Goal: Information Seeking & Learning: Learn about a topic

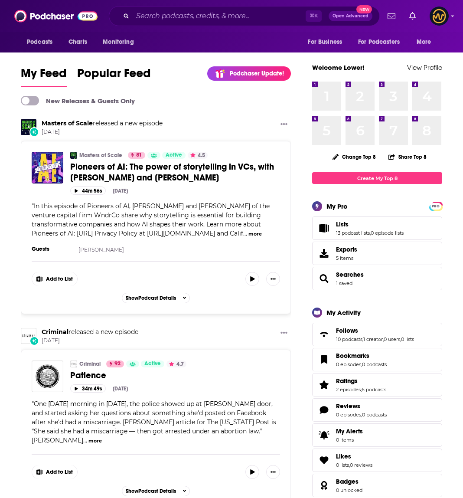
click at [256, 42] on div "Podcasts Charts Monitoring For Business For Podcasters More" at bounding box center [231, 42] width 463 height 20
drag, startPoint x: 274, startPoint y: 111, endPoint x: 280, endPoint y: 154, distance: 43.3
click at [187, 21] on input "Search podcasts, credits, & more..." at bounding box center [219, 16] width 173 height 14
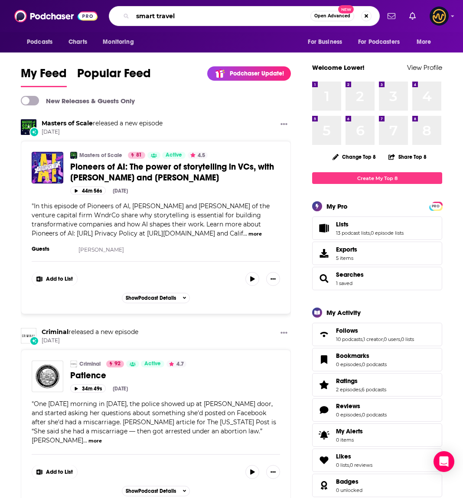
type input "smart travel"
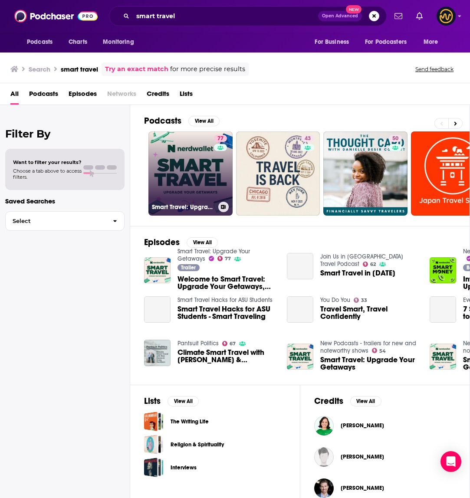
click at [182, 180] on link "77 Smart Travel: Upgrade Your Getaways" at bounding box center [190, 173] width 84 height 84
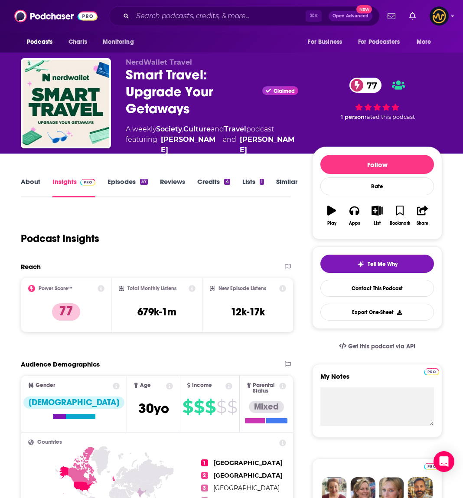
click at [29, 177] on link "About" at bounding box center [31, 187] width 20 height 20
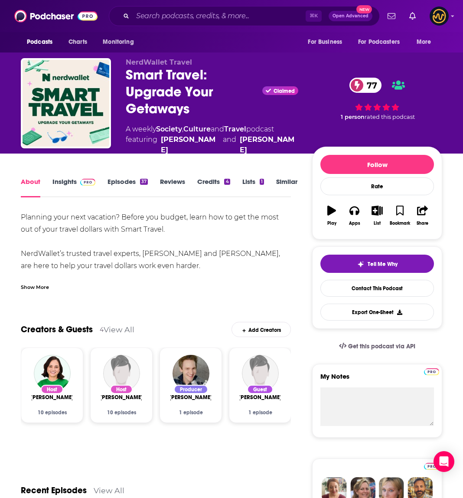
click at [39, 282] on div "Show More" at bounding box center [35, 286] width 28 height 8
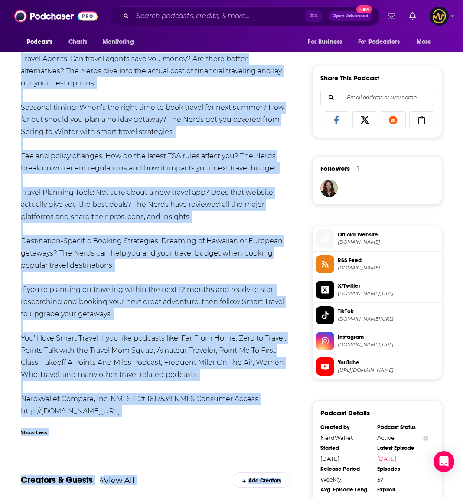
scroll to position [537, 0]
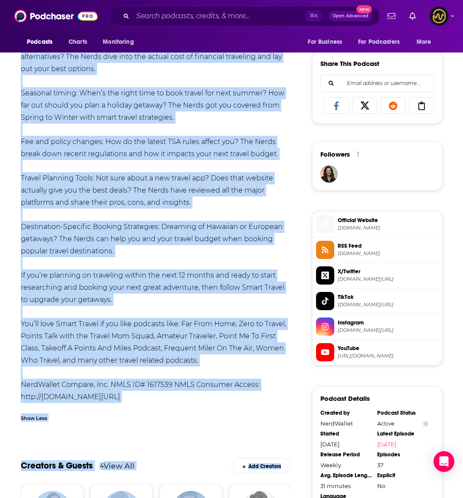
drag, startPoint x: 21, startPoint y: 204, endPoint x: 209, endPoint y: 384, distance: 259.9
click at [209, 384] on div "Planning your next vacation? Before you budget, learn how to get the most out o…" at bounding box center [156, 38] width 270 height 729
copy div "Loremips dolo sita consecte? Adipis eli seddoe, tempo inc ut lab etd magn ali e…"
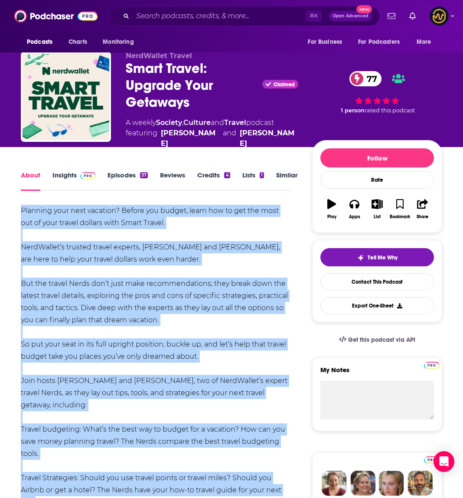
scroll to position [0, 0]
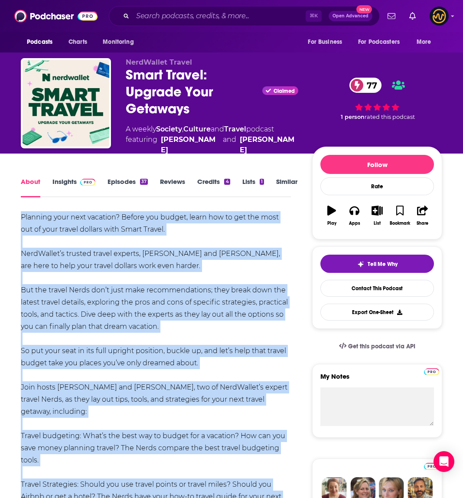
click at [83, 179] on img at bounding box center [87, 182] width 15 height 7
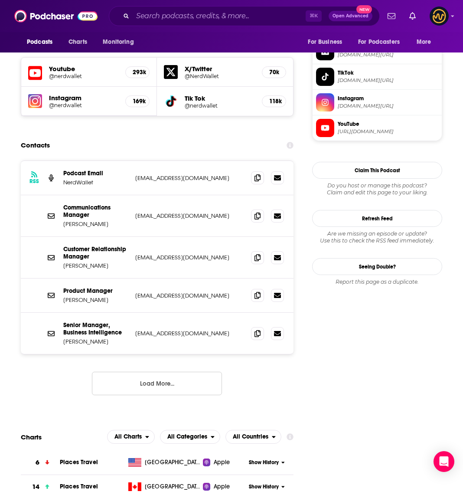
scroll to position [710, 0]
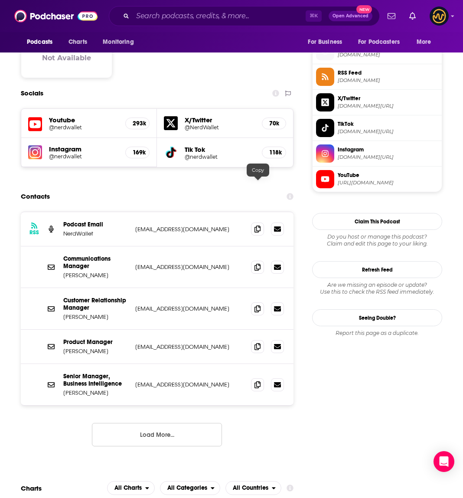
click at [248, 212] on div "RSS Podcast Email NerdWallet [EMAIL_ADDRESS][DOMAIN_NAME] [EMAIL_ADDRESS][DOMAI…" at bounding box center [157, 229] width 273 height 34
click at [255, 222] on span at bounding box center [257, 228] width 13 height 13
click at [258, 263] on icon at bounding box center [258, 266] width 6 height 7
click at [256, 305] on icon at bounding box center [258, 308] width 6 height 7
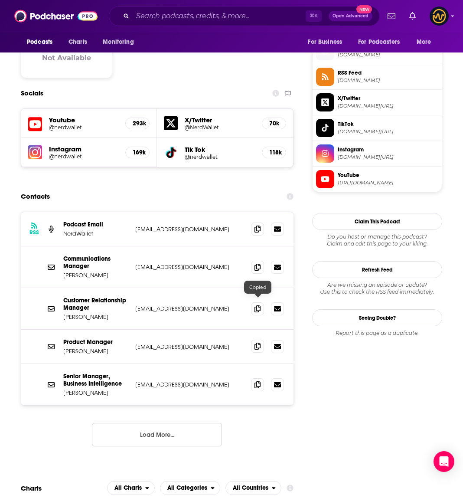
click at [259, 340] on span at bounding box center [257, 346] width 13 height 13
click at [144, 423] on button "Load More..." at bounding box center [157, 434] width 130 height 23
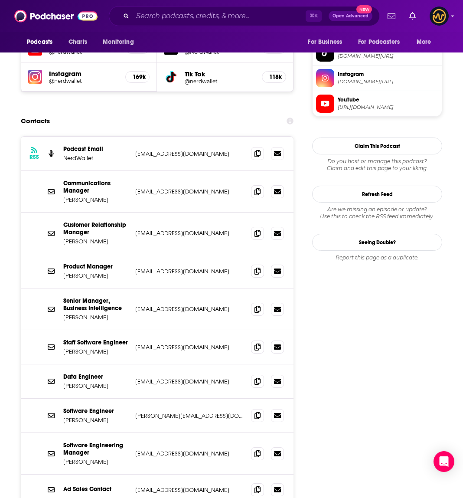
scroll to position [797, 0]
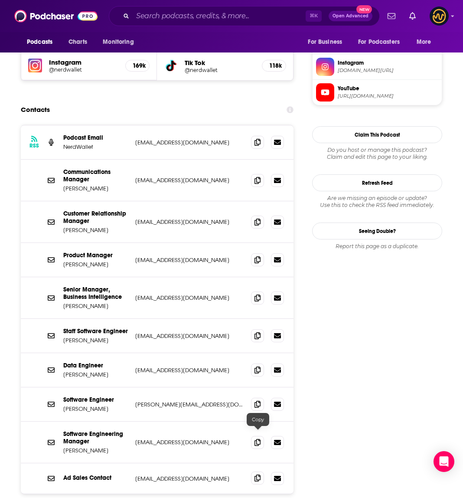
click at [256, 475] on icon at bounding box center [258, 478] width 6 height 7
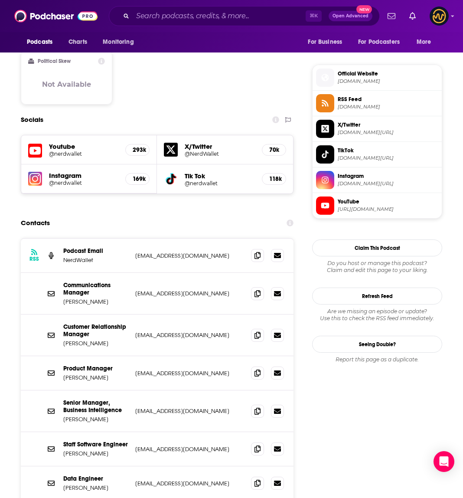
scroll to position [649, 0]
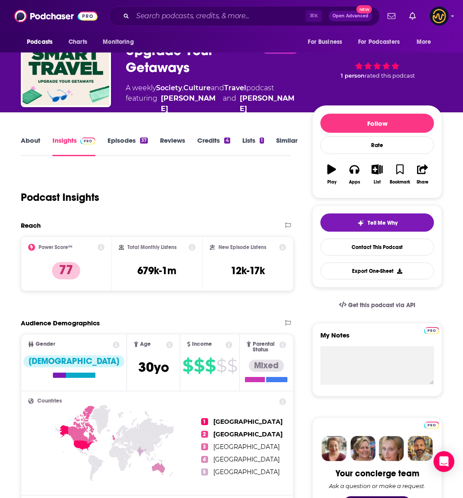
scroll to position [0, 0]
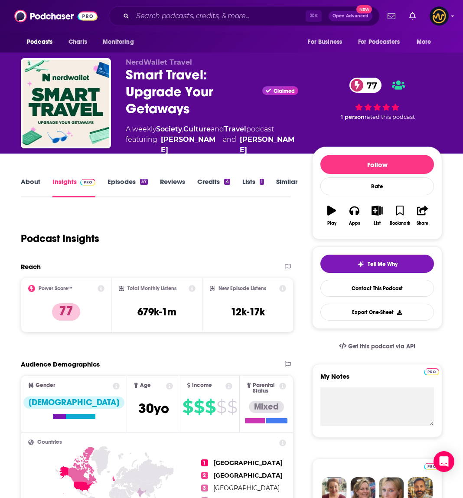
click at [252, 3] on div "Podcasts Charts Monitoring ⌘ K Open Advanced New For Business For Podcasters Mo…" at bounding box center [231, 16] width 463 height 32
click at [230, 15] on input "Search podcasts, credits, & more..." at bounding box center [219, 16] width 173 height 14
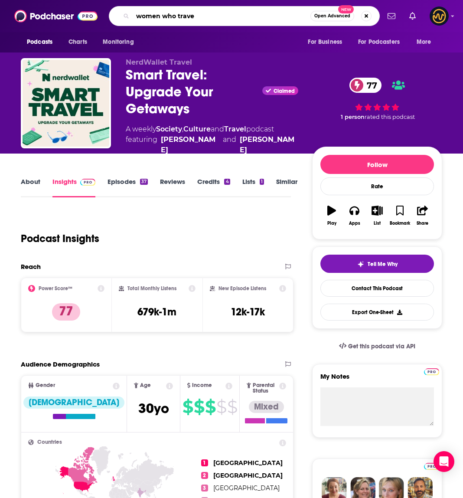
type input "women who travel"
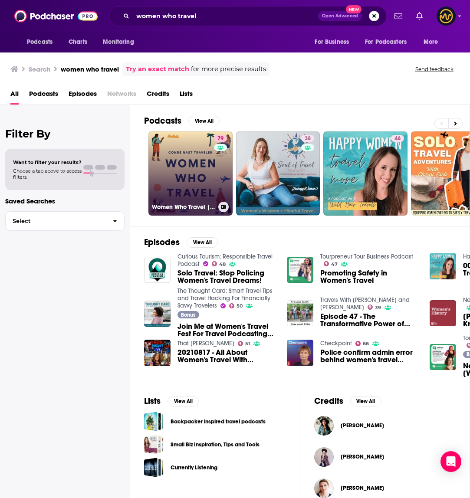
click at [165, 163] on link "79 Women Who Travel | Condé Nast Traveler" at bounding box center [190, 173] width 84 height 84
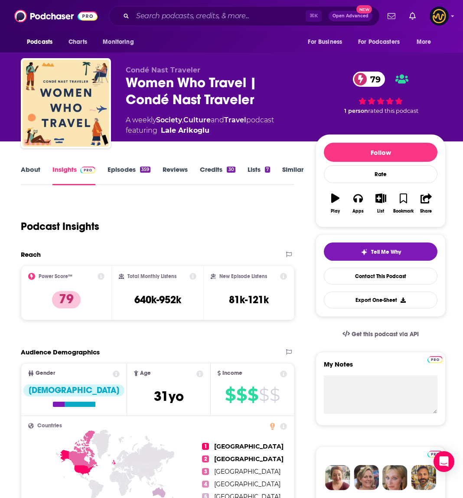
click at [131, 173] on link "Episodes 359" at bounding box center [129, 175] width 43 height 20
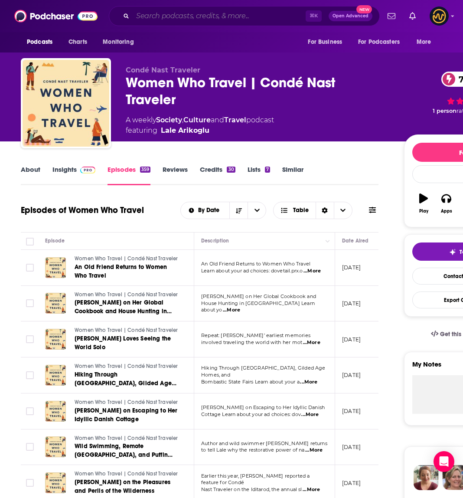
click at [176, 13] on input "Search podcasts, credits, & more..." at bounding box center [219, 16] width 173 height 14
